Goal: Task Accomplishment & Management: Use online tool/utility

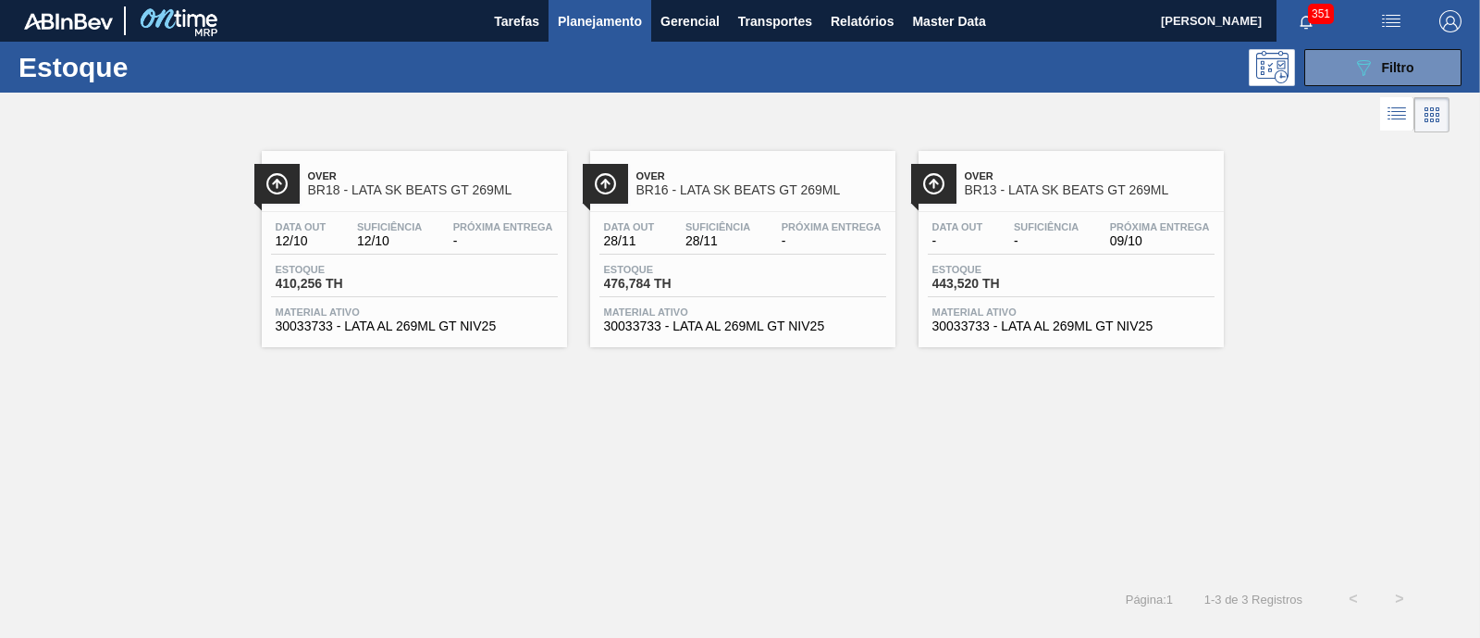
scroll to position [245, 0]
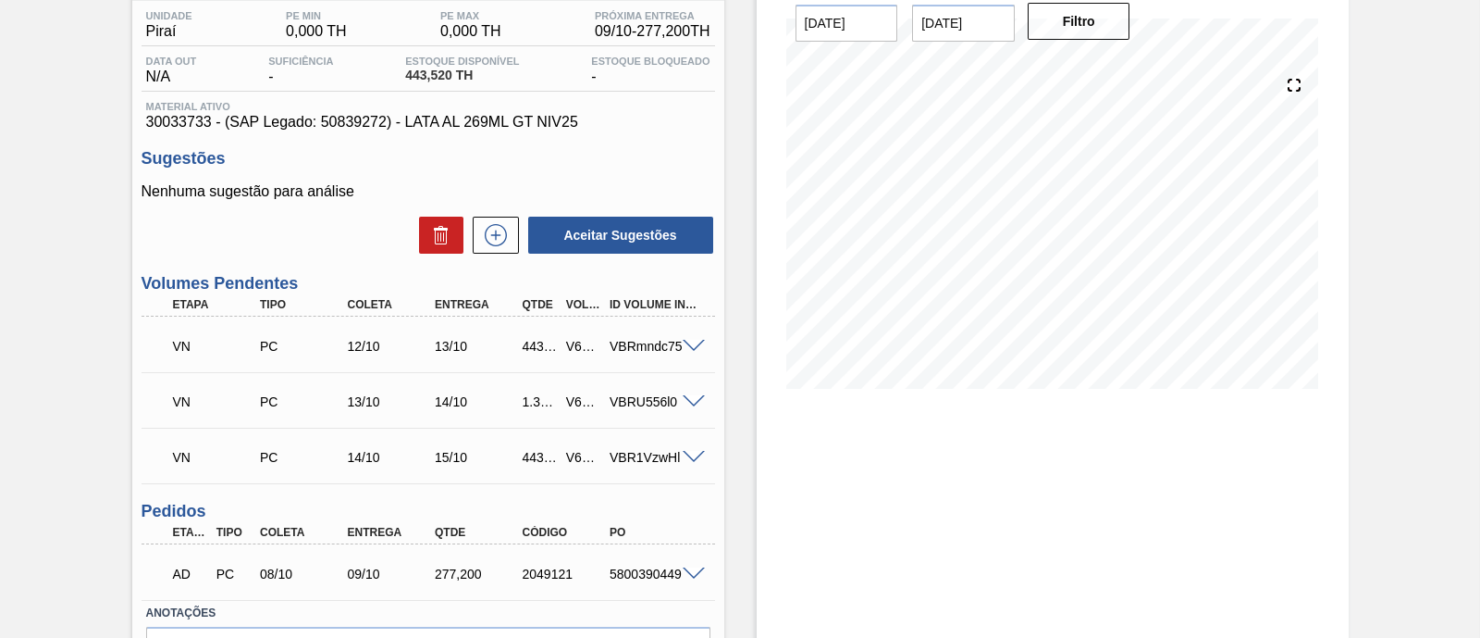
scroll to position [268, 0]
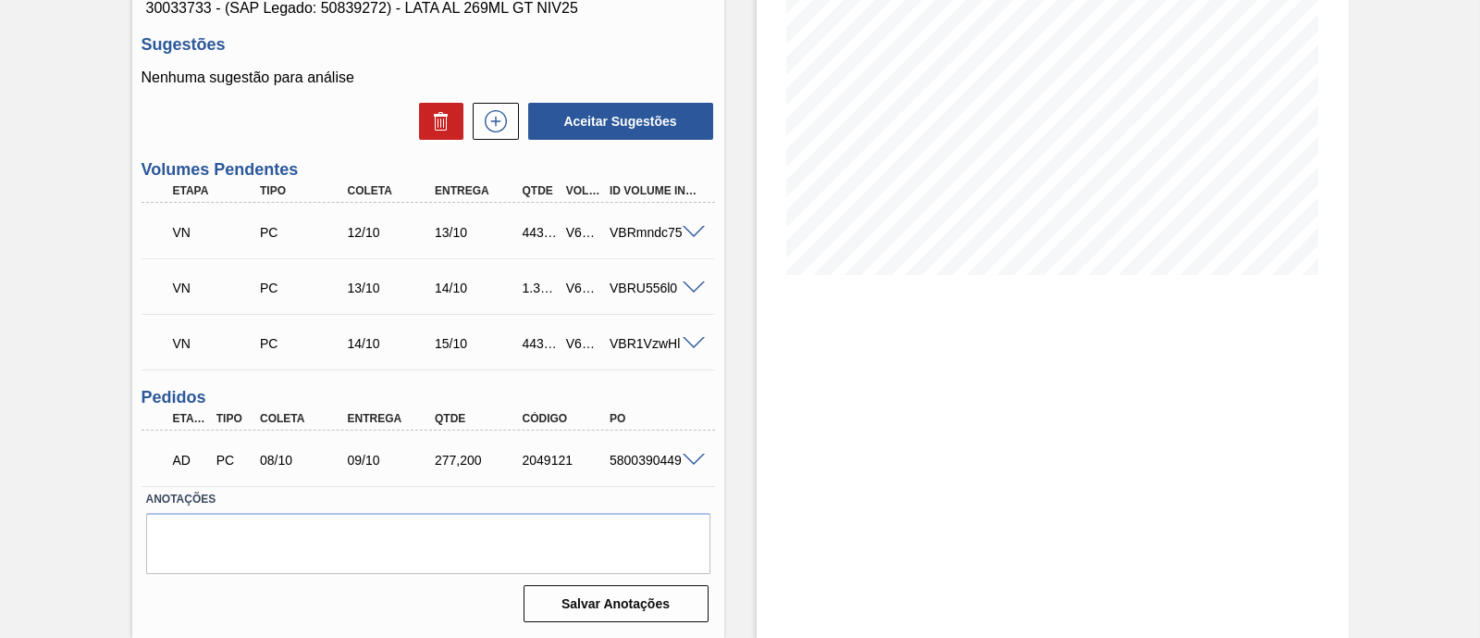
click at [698, 459] on span at bounding box center [694, 460] width 22 height 14
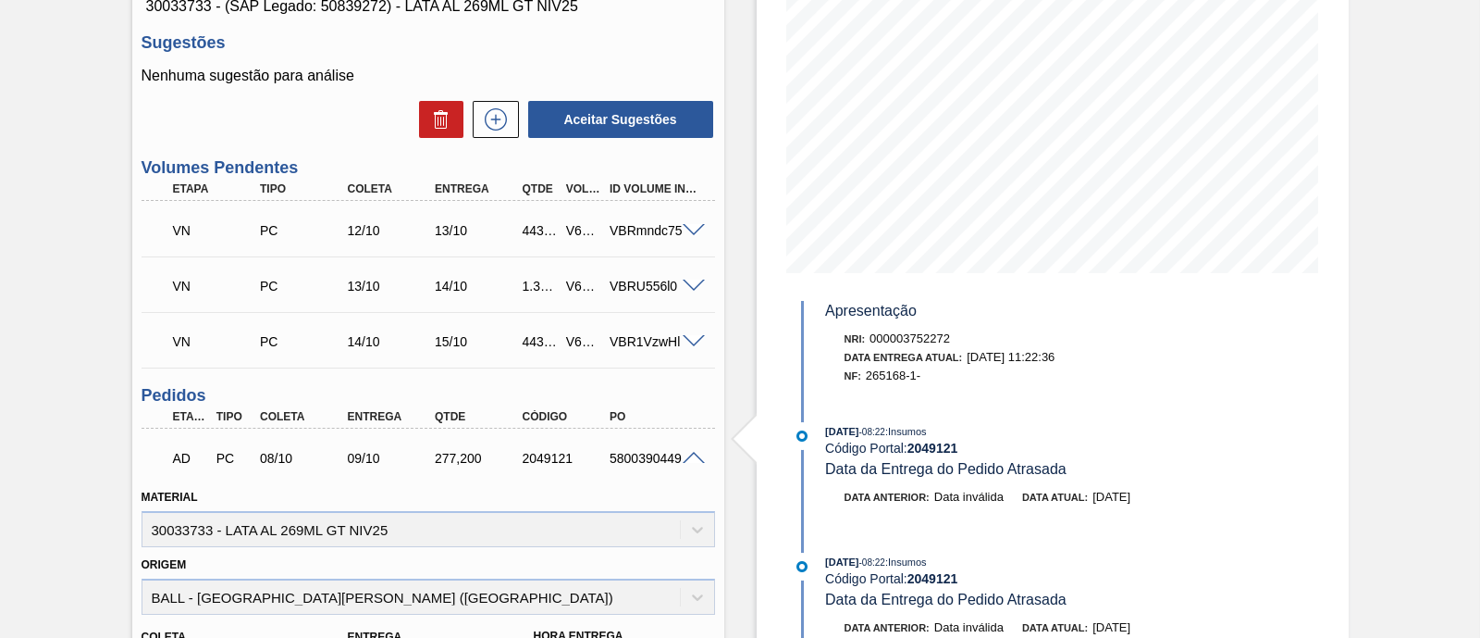
scroll to position [0, 0]
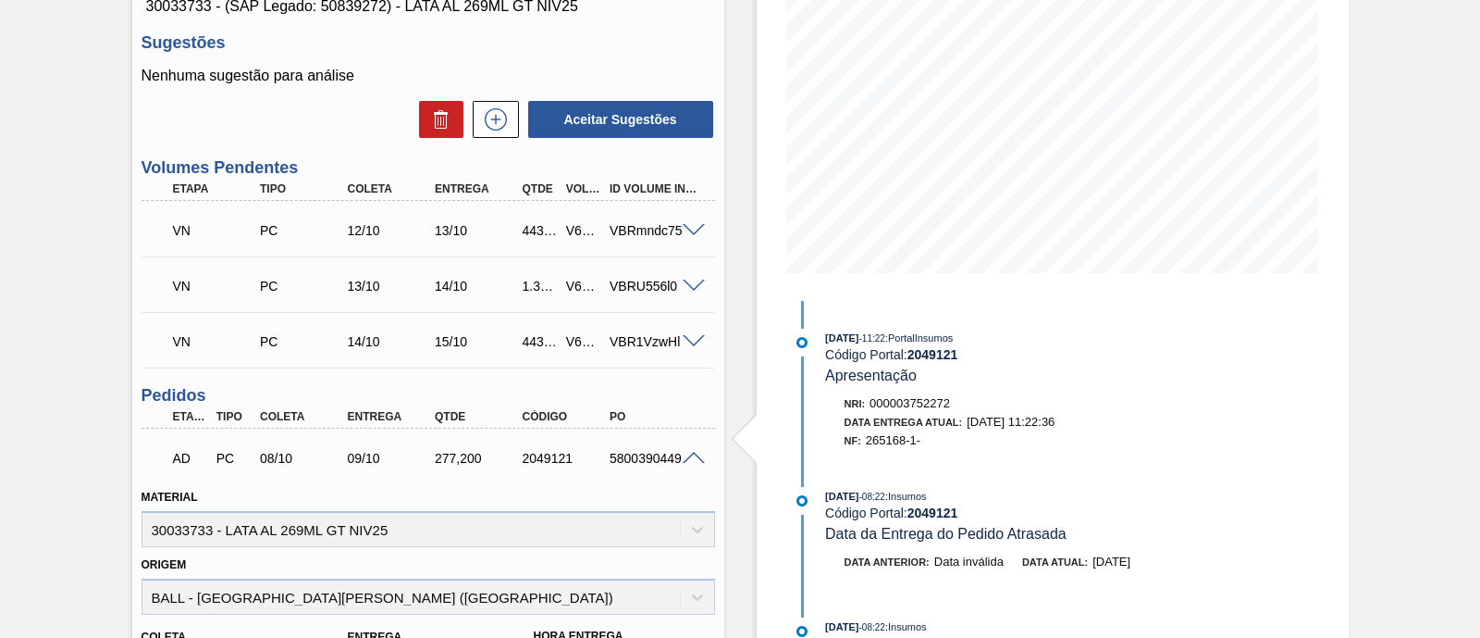
click at [886, 339] on span "- 11:22" at bounding box center [873, 338] width 26 height 10
drag, startPoint x: 863, startPoint y: 444, endPoint x: 927, endPoint y: 446, distance: 63.9
click at [927, 446] on div "NF: 265168-1-" at bounding box center [1055, 440] width 421 height 19
copy span "265168-1-"
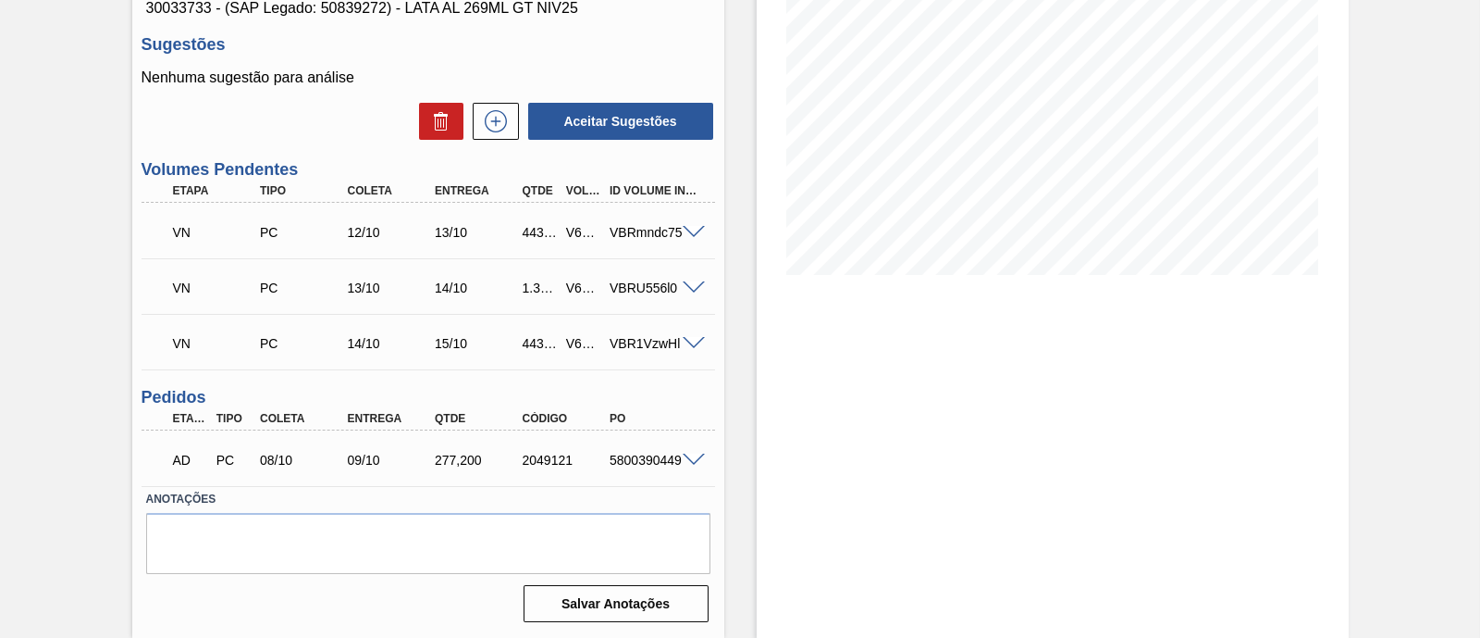
scroll to position [268, 0]
click at [695, 455] on span at bounding box center [694, 460] width 22 height 14
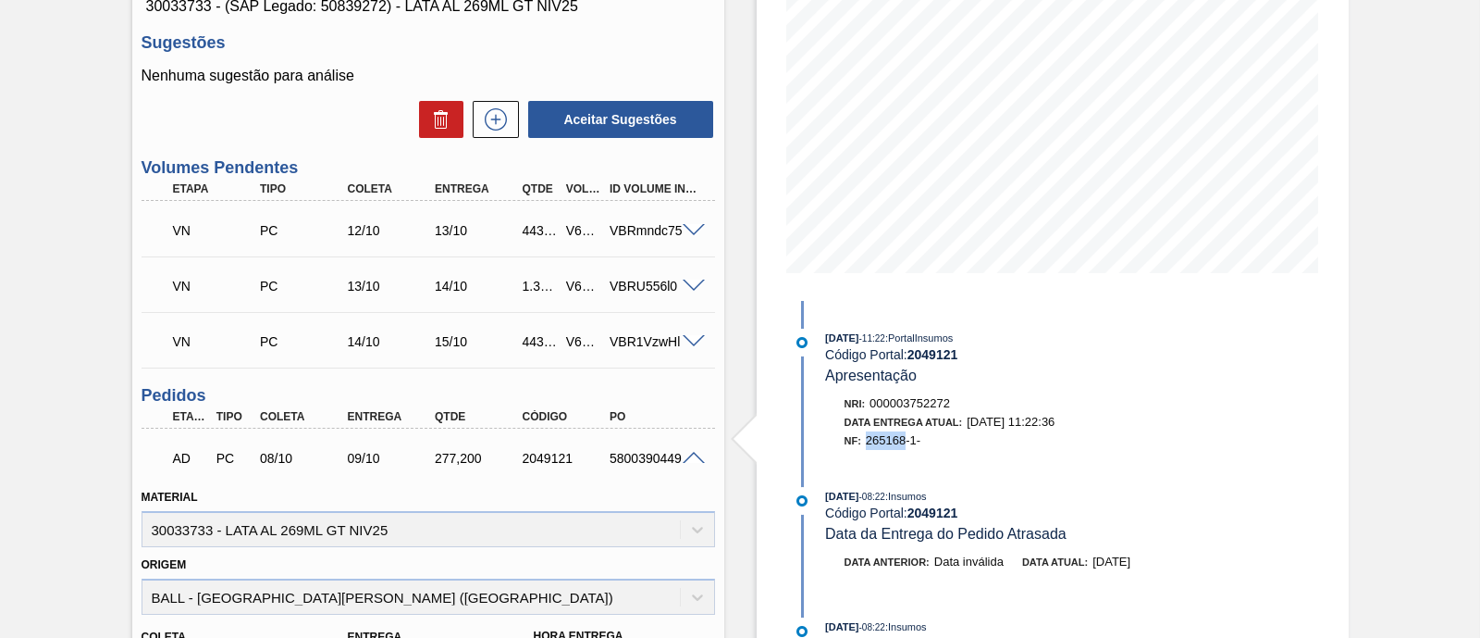
drag, startPoint x: 863, startPoint y: 439, endPoint x: 905, endPoint y: 445, distance: 42.1
click at [905, 445] on div "NF: 265168-1-" at bounding box center [1055, 440] width 421 height 19
copy span "265168"
drag, startPoint x: 601, startPoint y: 457, endPoint x: 686, endPoint y: 466, distance: 84.7
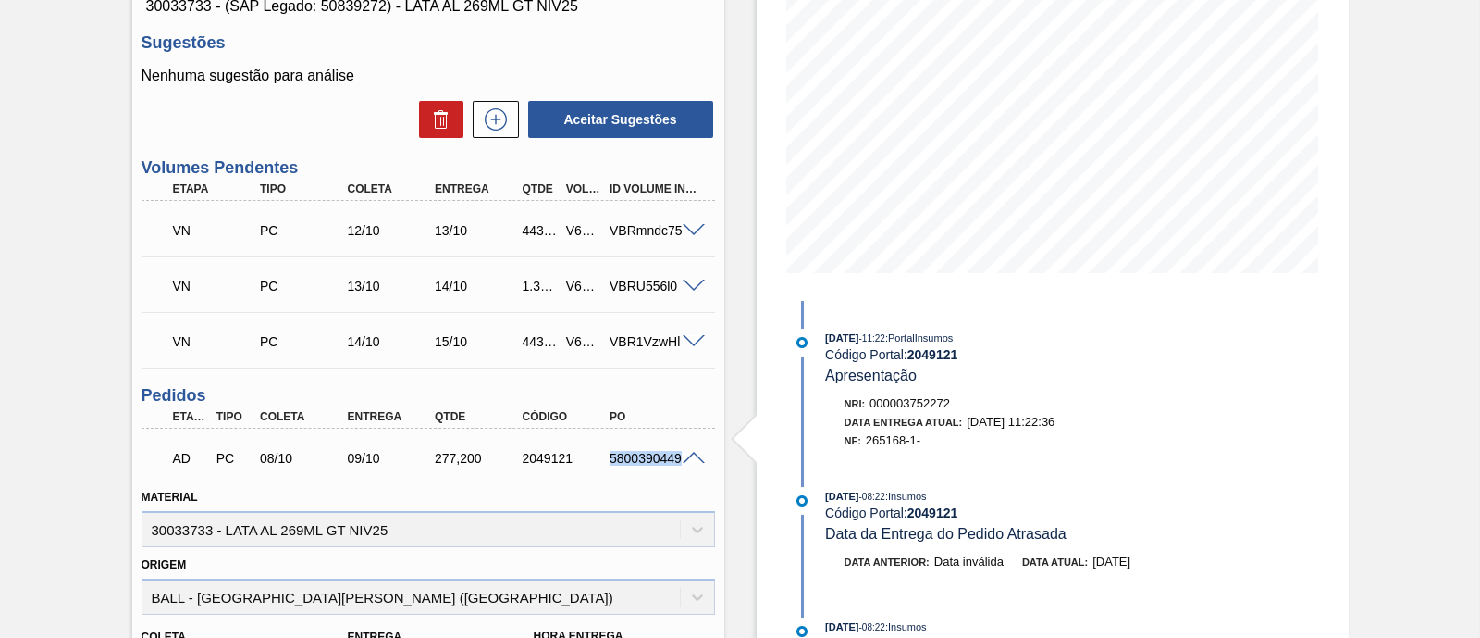
click at [686, 465] on div "5800390449" at bounding box center [642, 458] width 88 height 15
copy div "5800390449"
